Goal: Navigation & Orientation: Understand site structure

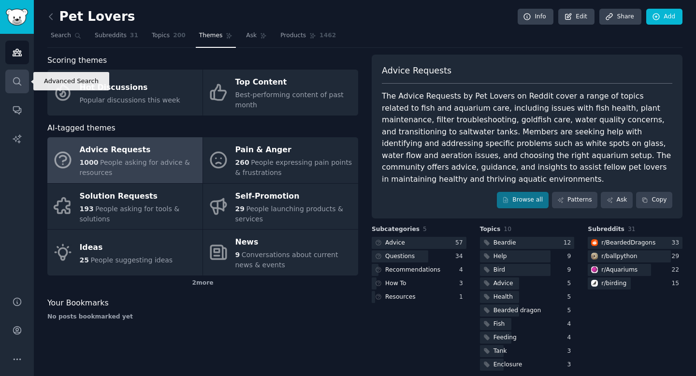
click at [21, 85] on icon "Sidebar" at bounding box center [17, 81] width 8 height 8
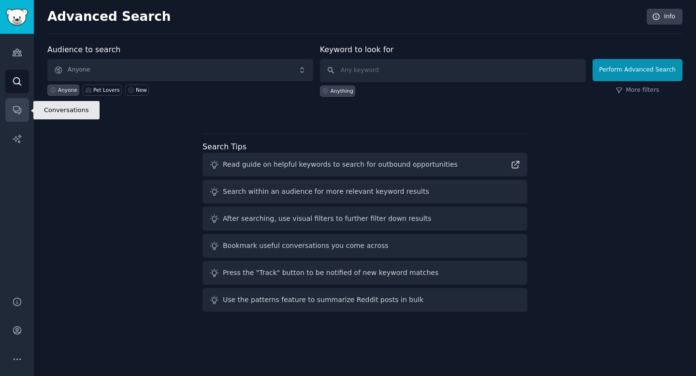
click at [16, 111] on icon "Sidebar" at bounding box center [17, 111] width 8 height 8
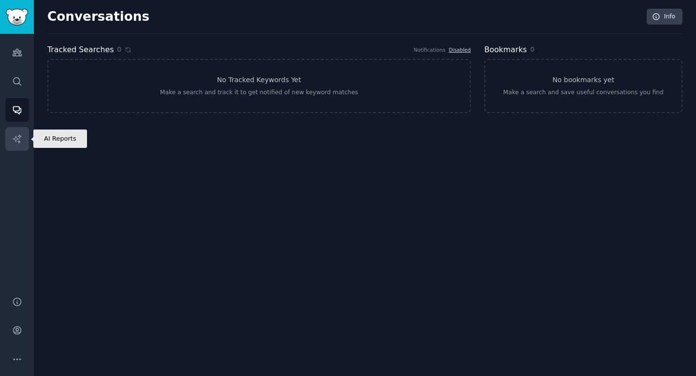
click at [18, 138] on icon "Sidebar" at bounding box center [17, 139] width 10 height 10
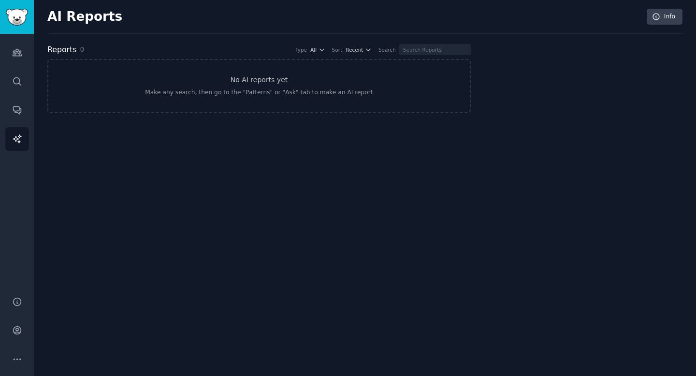
click at [220, 173] on div "AI Reports Info Reports 0 Type All Sort Recent Search No AI reports yet Make an…" at bounding box center [365, 188] width 663 height 376
click at [657, 13] on icon at bounding box center [654, 17] width 9 height 9
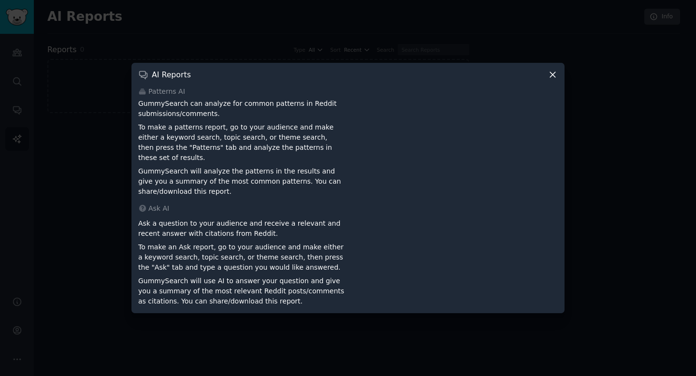
click at [553, 77] on icon at bounding box center [552, 74] width 5 height 5
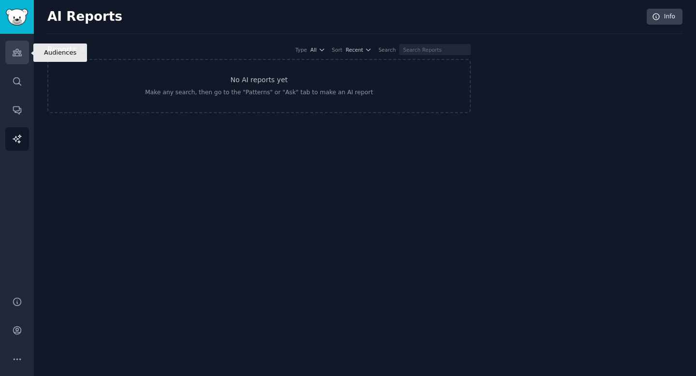
click at [19, 52] on icon "Sidebar" at bounding box center [17, 52] width 9 height 7
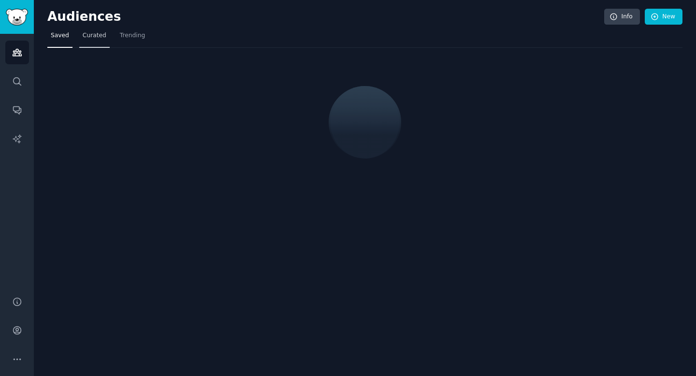
click at [91, 36] on span "Curated" at bounding box center [95, 35] width 24 height 9
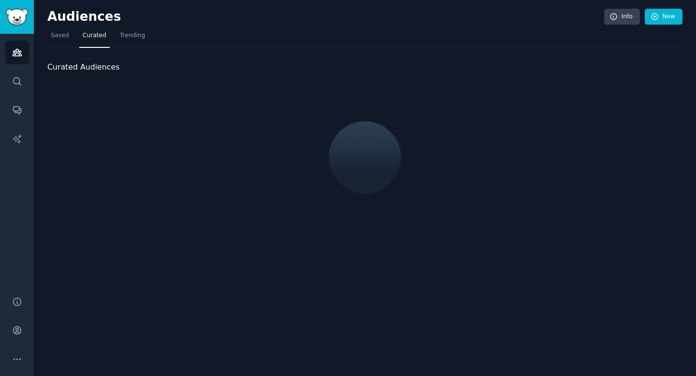
click at [91, 36] on span "Curated" at bounding box center [95, 35] width 24 height 9
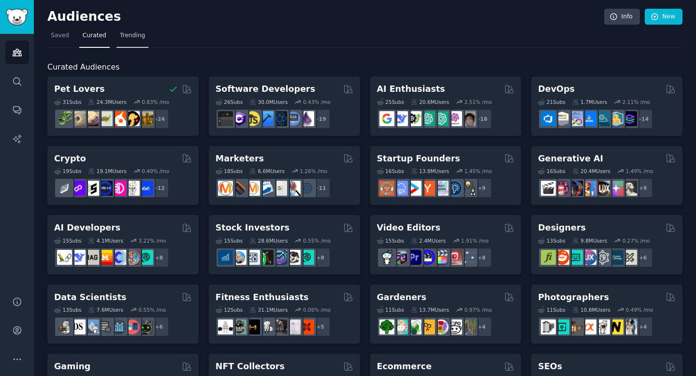
click at [128, 38] on span "Trending" at bounding box center [132, 35] width 25 height 9
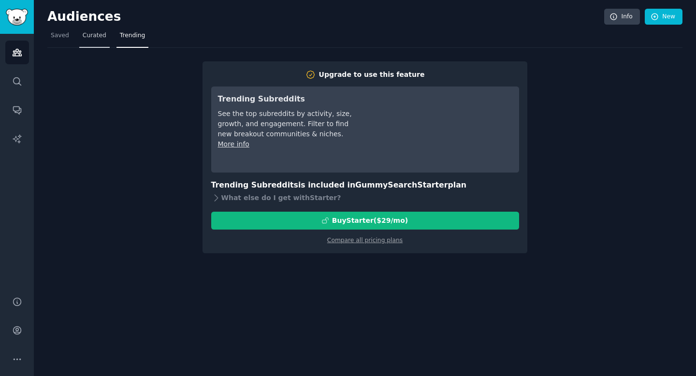
click at [95, 37] on span "Curated" at bounding box center [95, 35] width 24 height 9
